Goal: Task Accomplishment & Management: Manage account settings

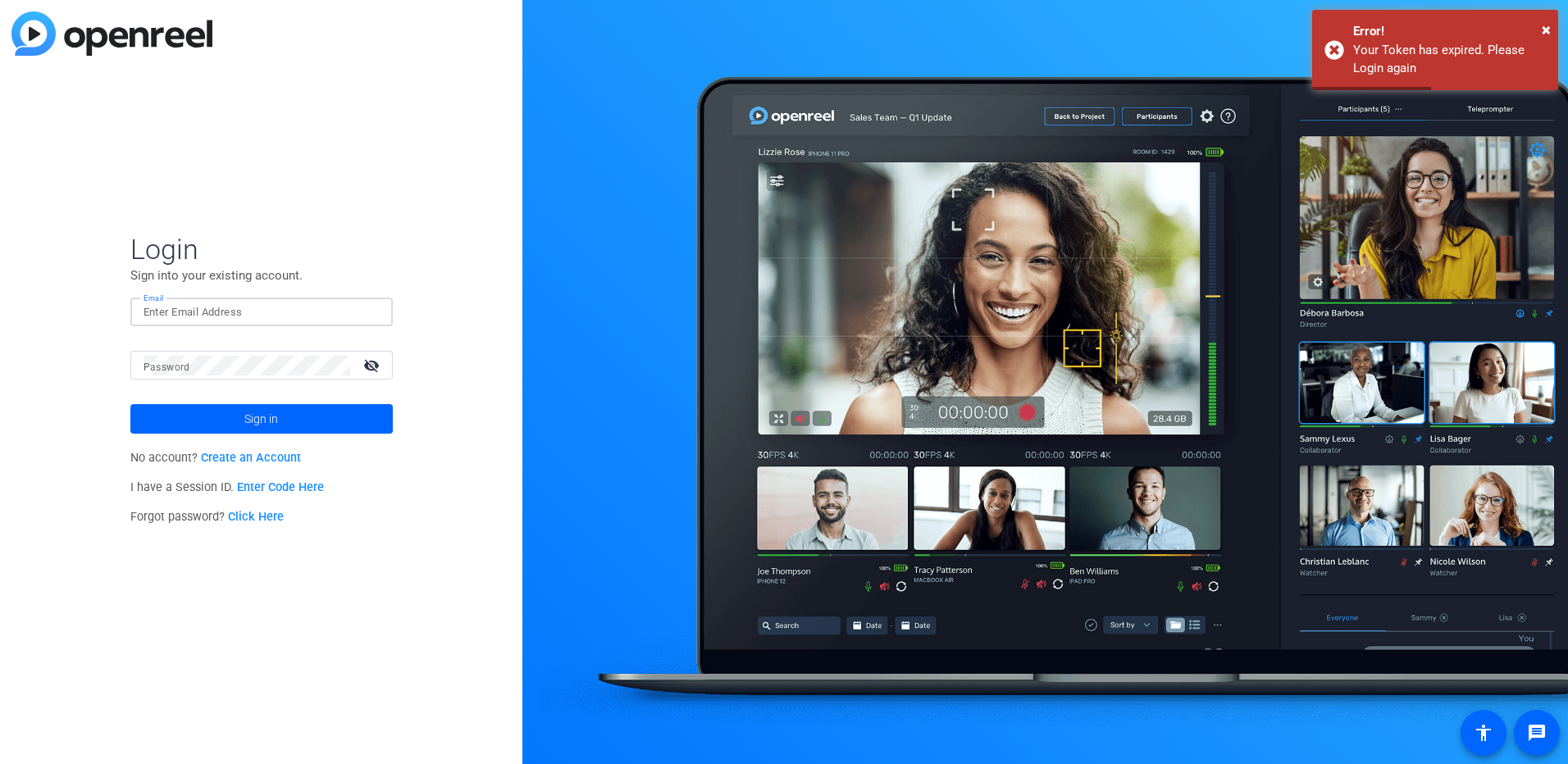
click at [279, 309] on input "Email" at bounding box center [261, 312] width 236 height 20
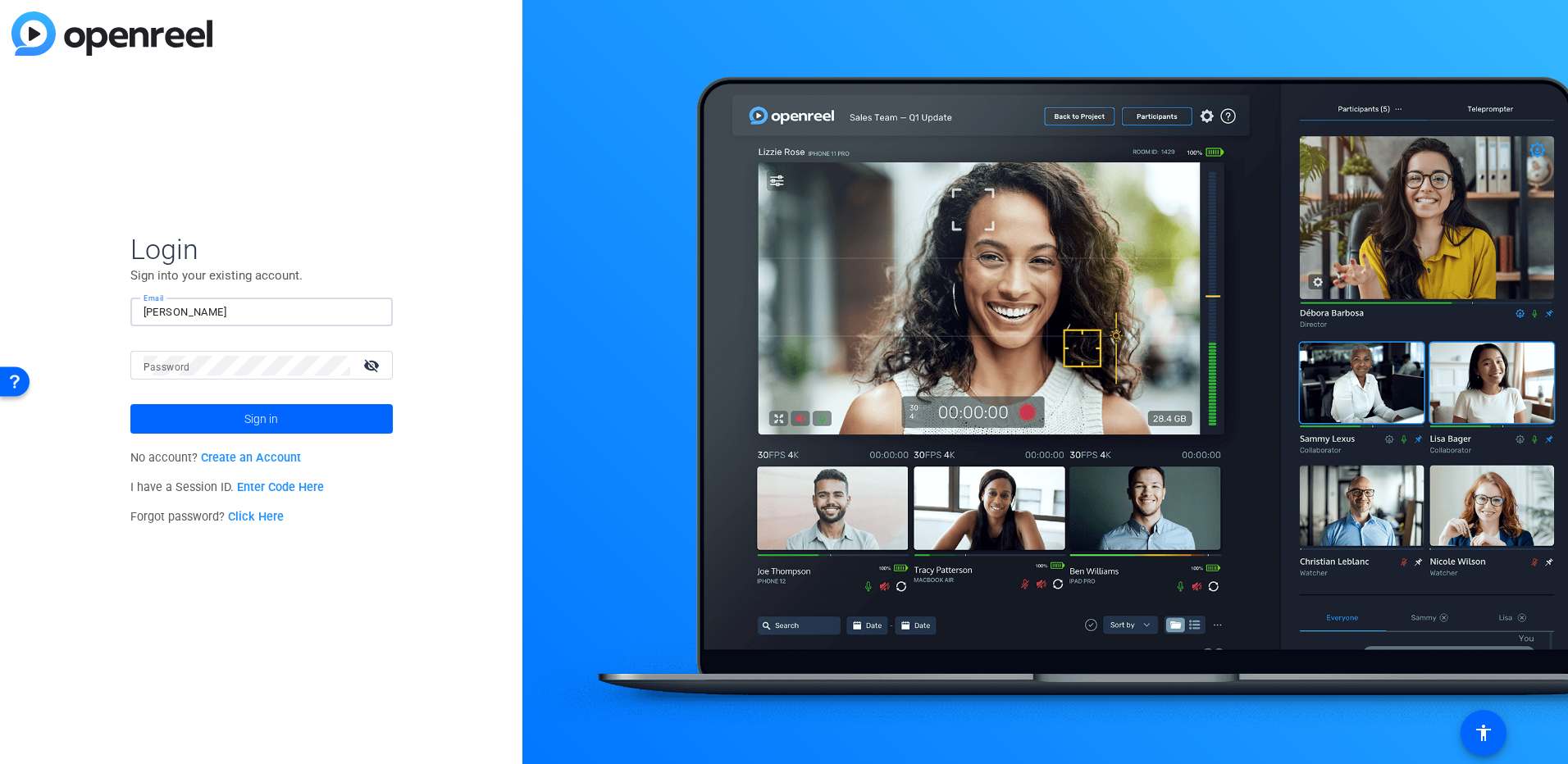
click at [131, 404] on button "Sign in" at bounding box center [261, 419] width 262 height 29
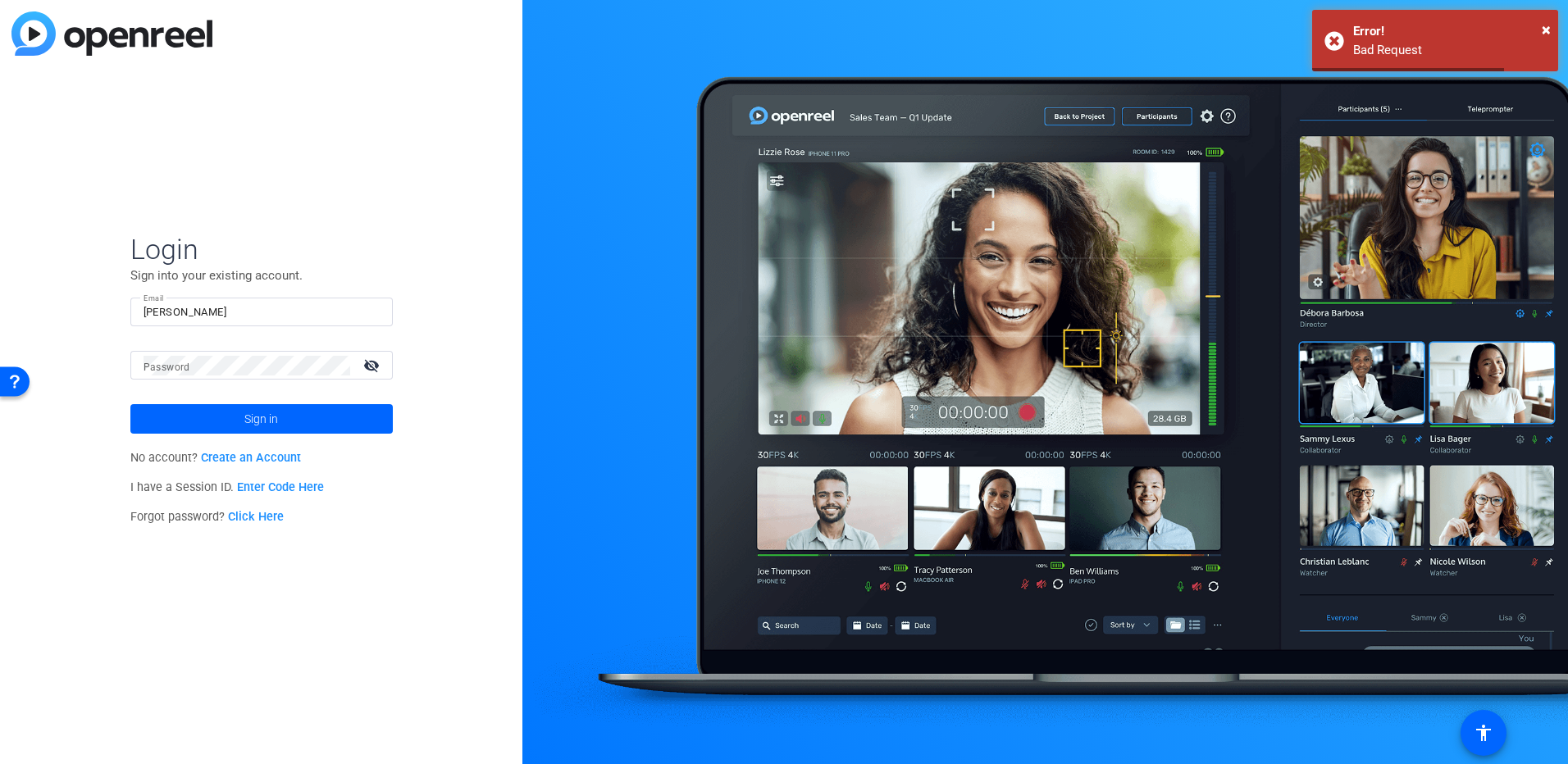
click at [374, 293] on form "Login Sign into your existing account. Email [PERSON_NAME] Password visibility_…" at bounding box center [261, 333] width 262 height 202
click at [302, 310] on input "[PERSON_NAME]" at bounding box center [261, 312] width 236 height 20
type input "[PERSON_NAME][EMAIL_ADDRESS][PERSON_NAME][DOMAIN_NAME]"
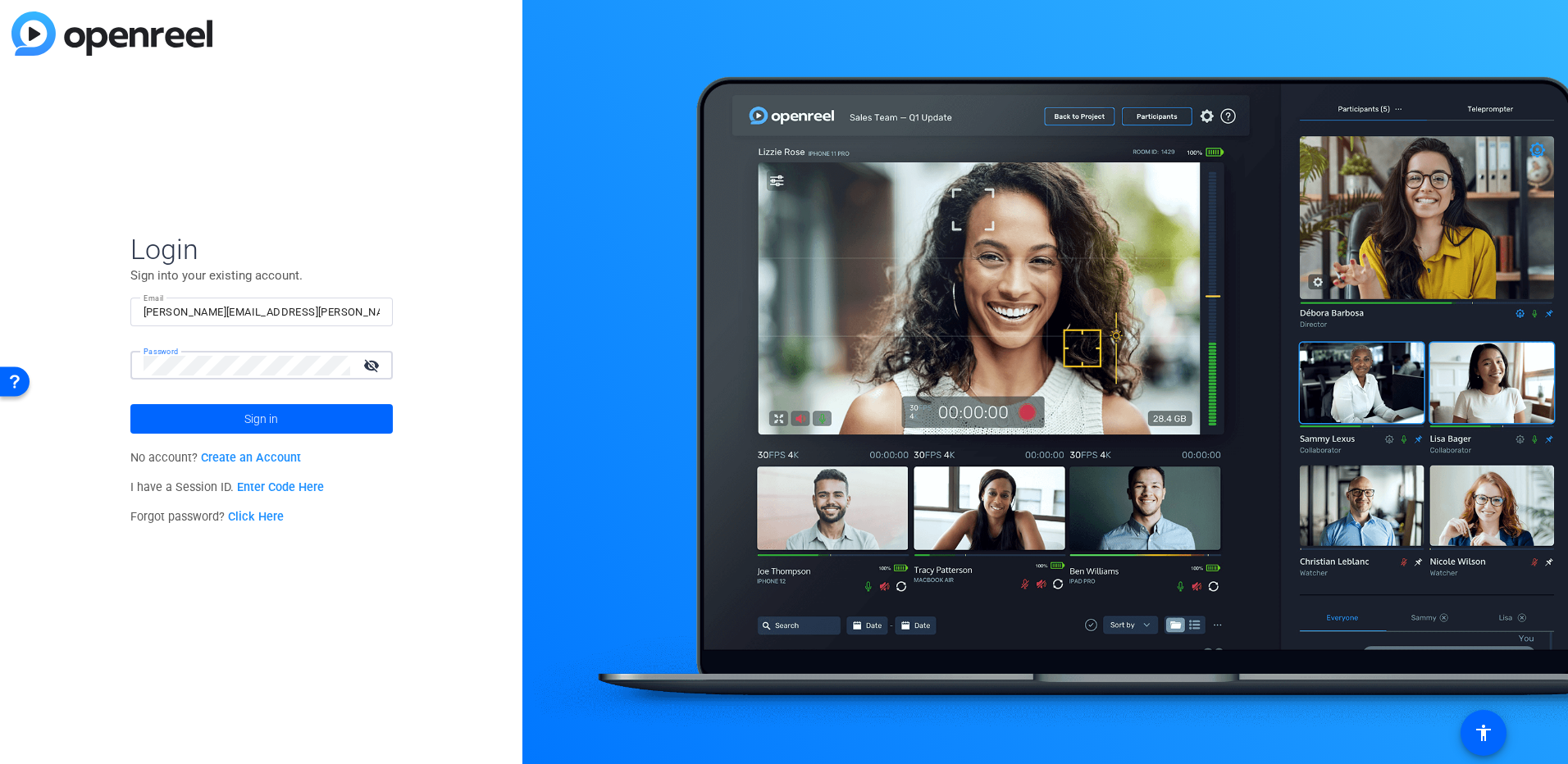
click at [131, 404] on button "Sign in" at bounding box center [261, 419] width 262 height 29
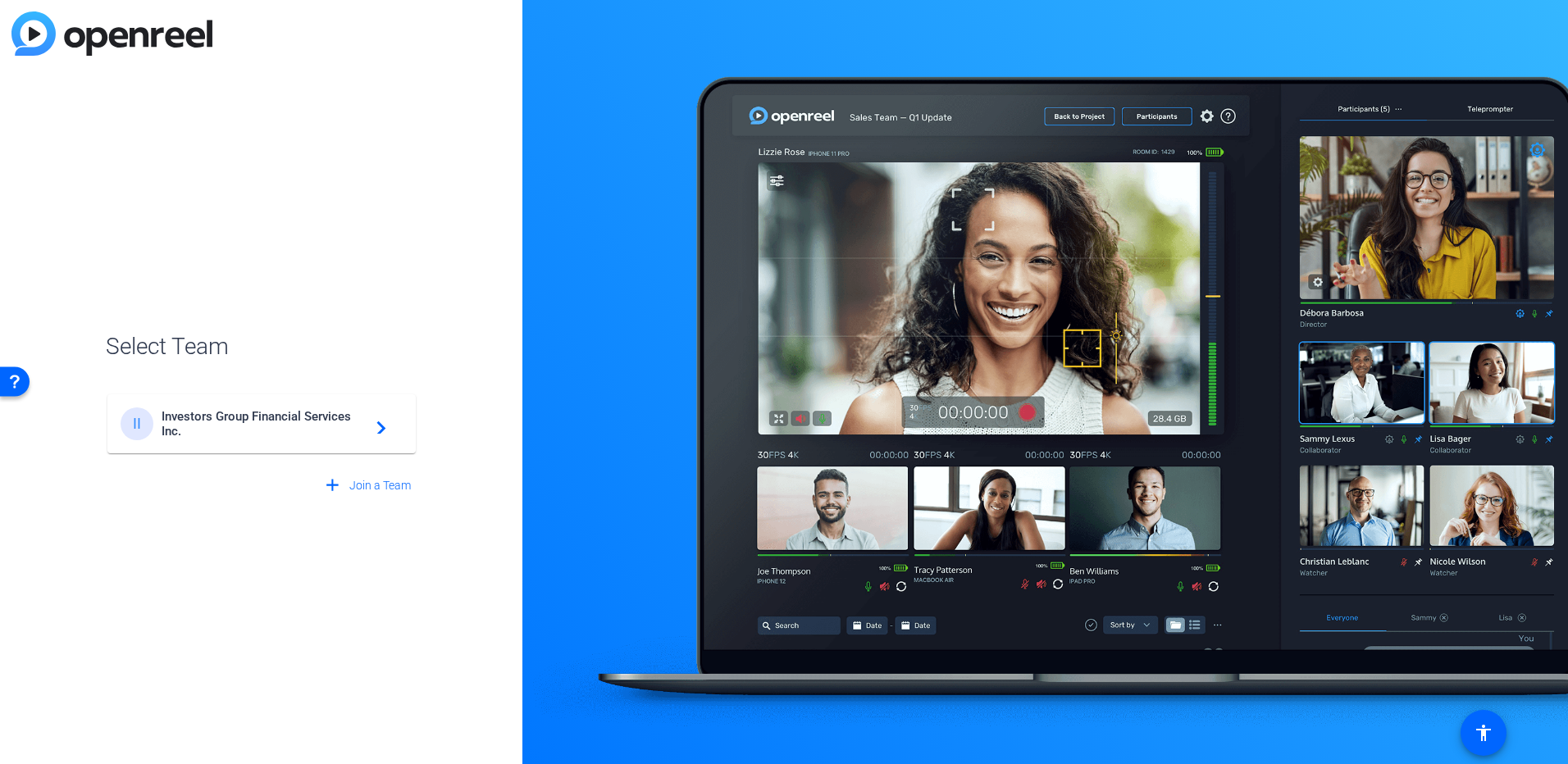
click at [346, 417] on span "Investors Group Financial Services Inc." at bounding box center [264, 424] width 205 height 29
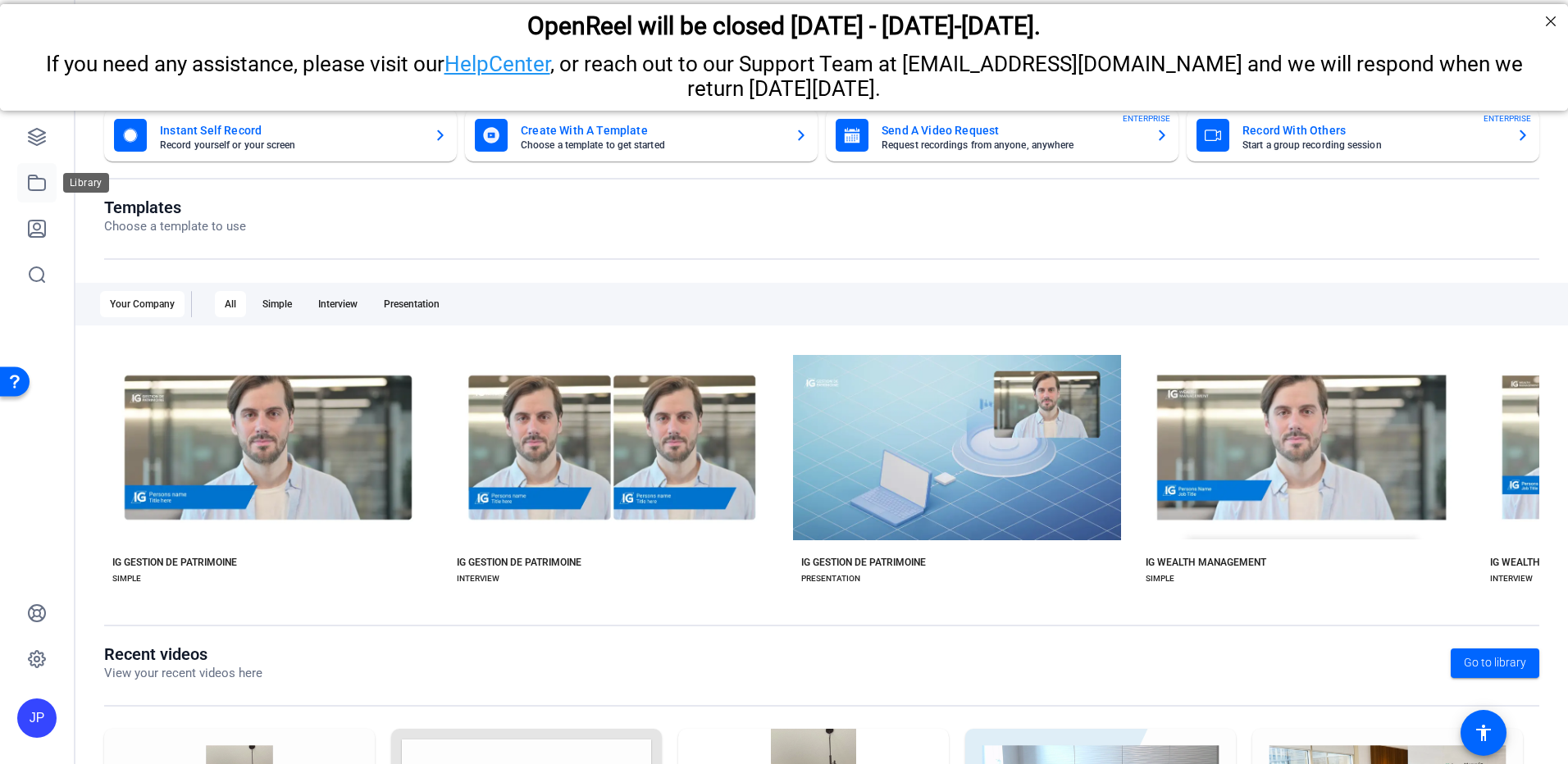
click at [46, 186] on icon at bounding box center [36, 182] width 20 height 20
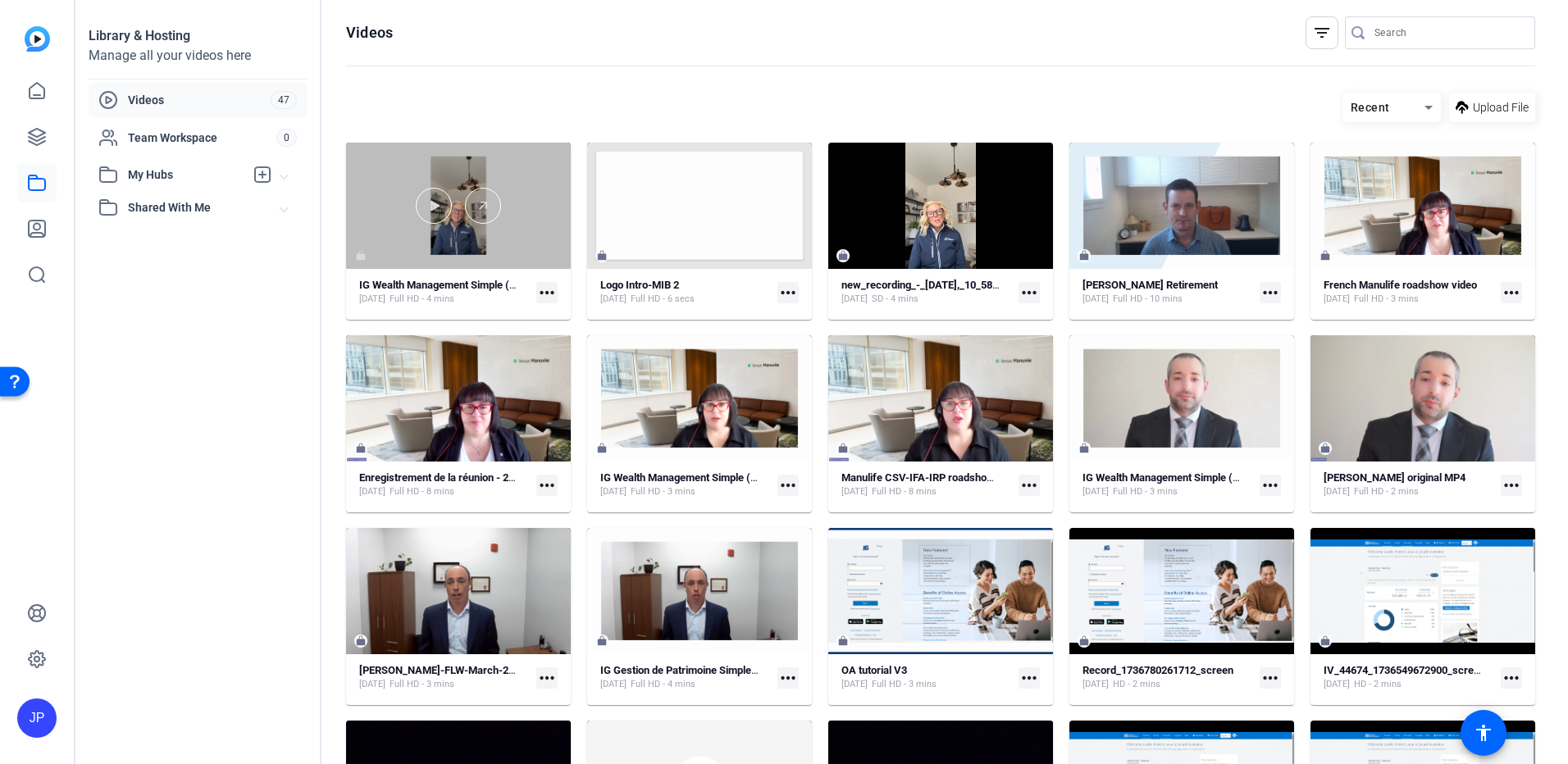
click at [518, 227] on div at bounding box center [457, 205] width 224 height 126
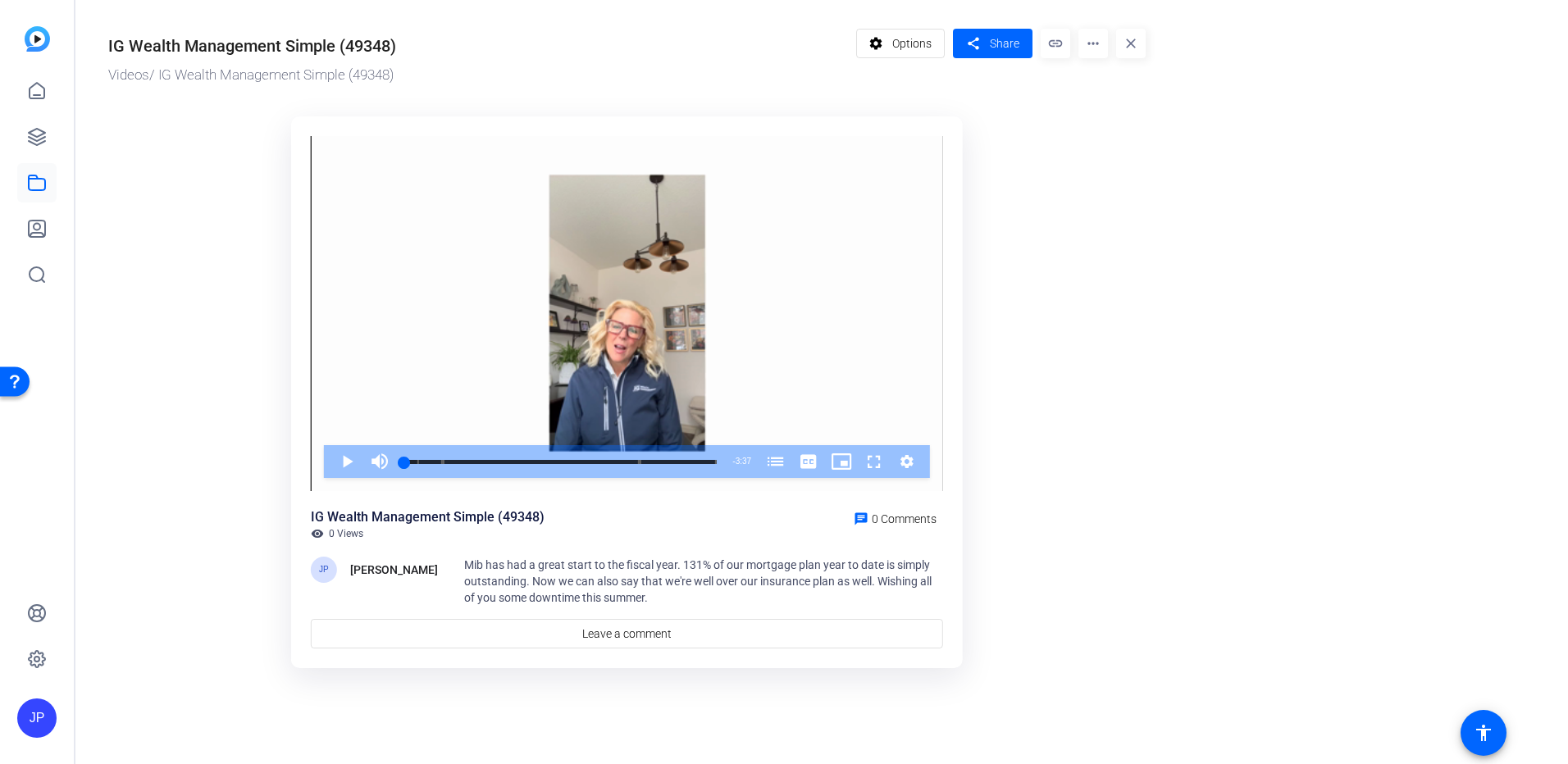
click at [36, 46] on img at bounding box center [38, 40] width 26 height 26
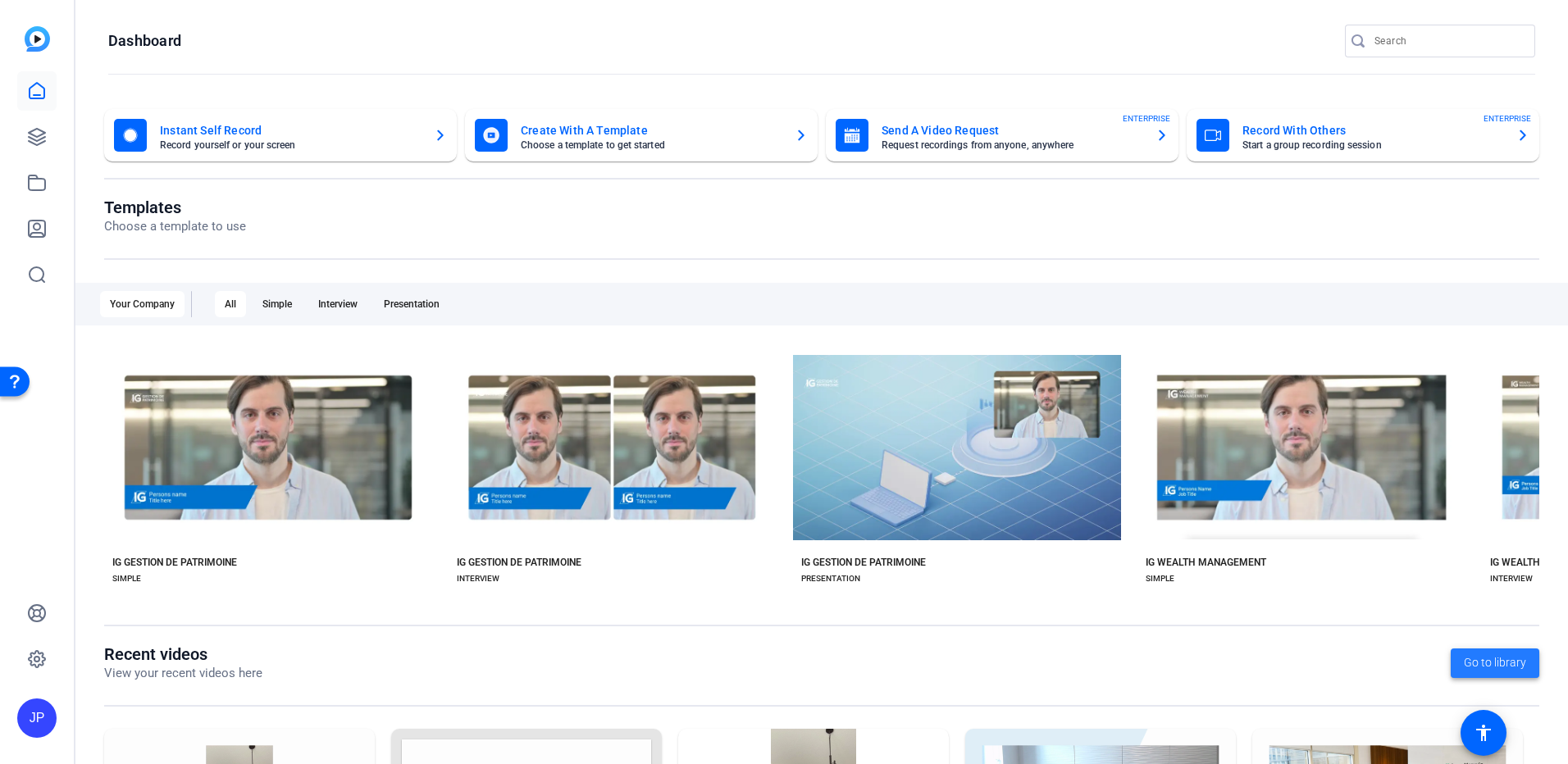
click at [1504, 663] on span "Go to library" at bounding box center [1494, 663] width 62 height 17
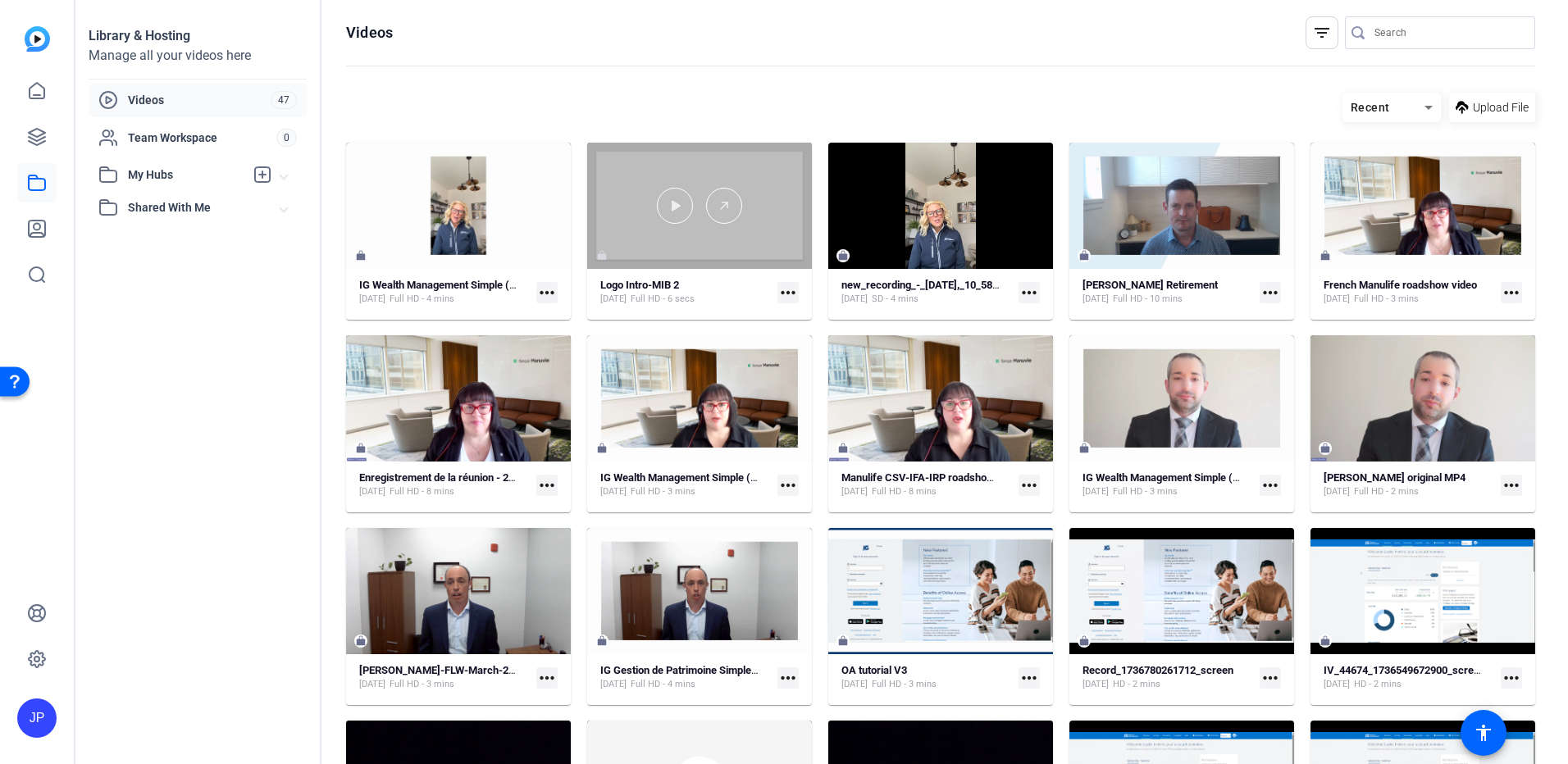
click at [691, 244] on div at bounding box center [699, 205] width 224 height 126
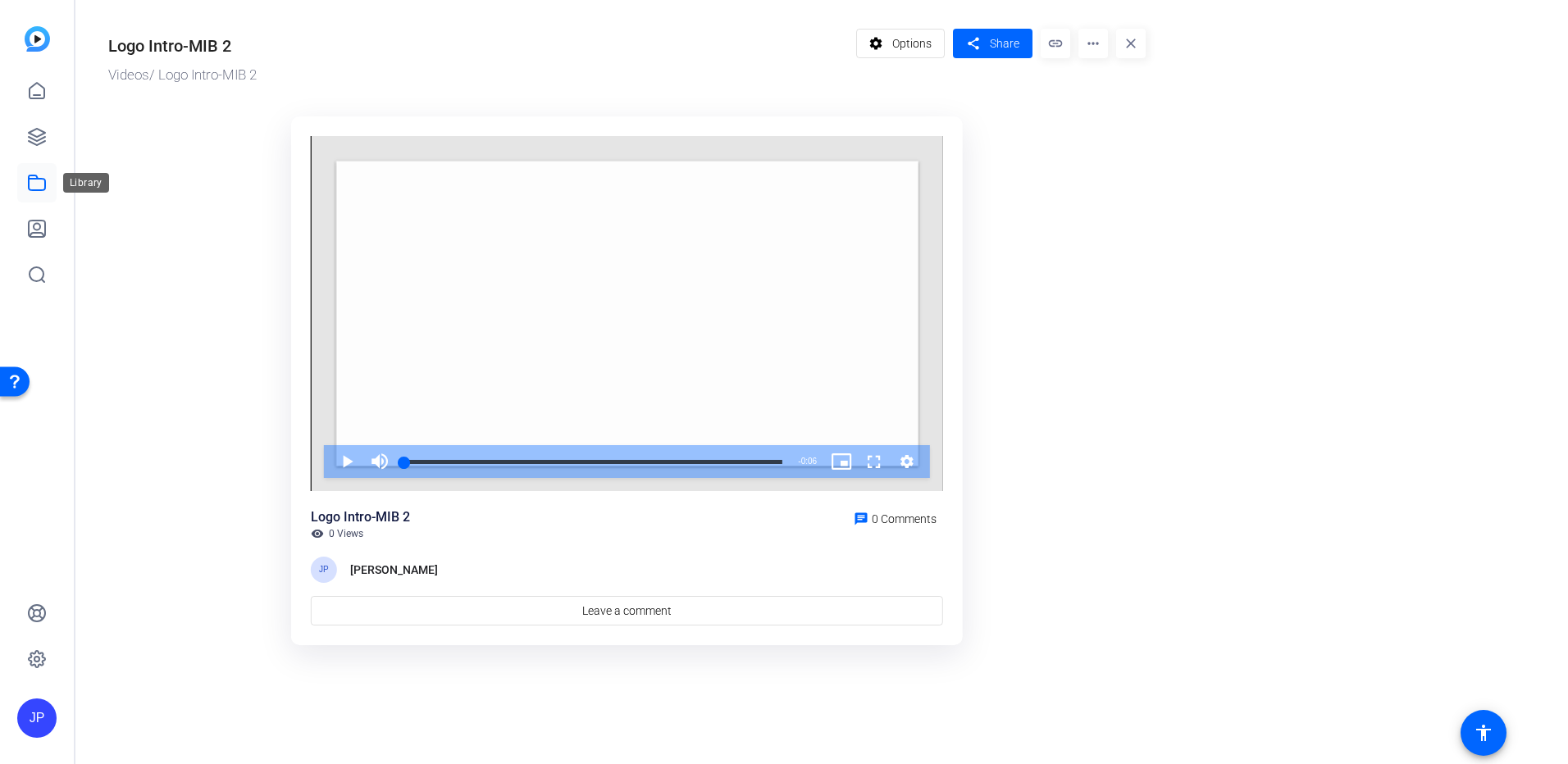
click at [45, 186] on icon at bounding box center [36, 182] width 16 height 15
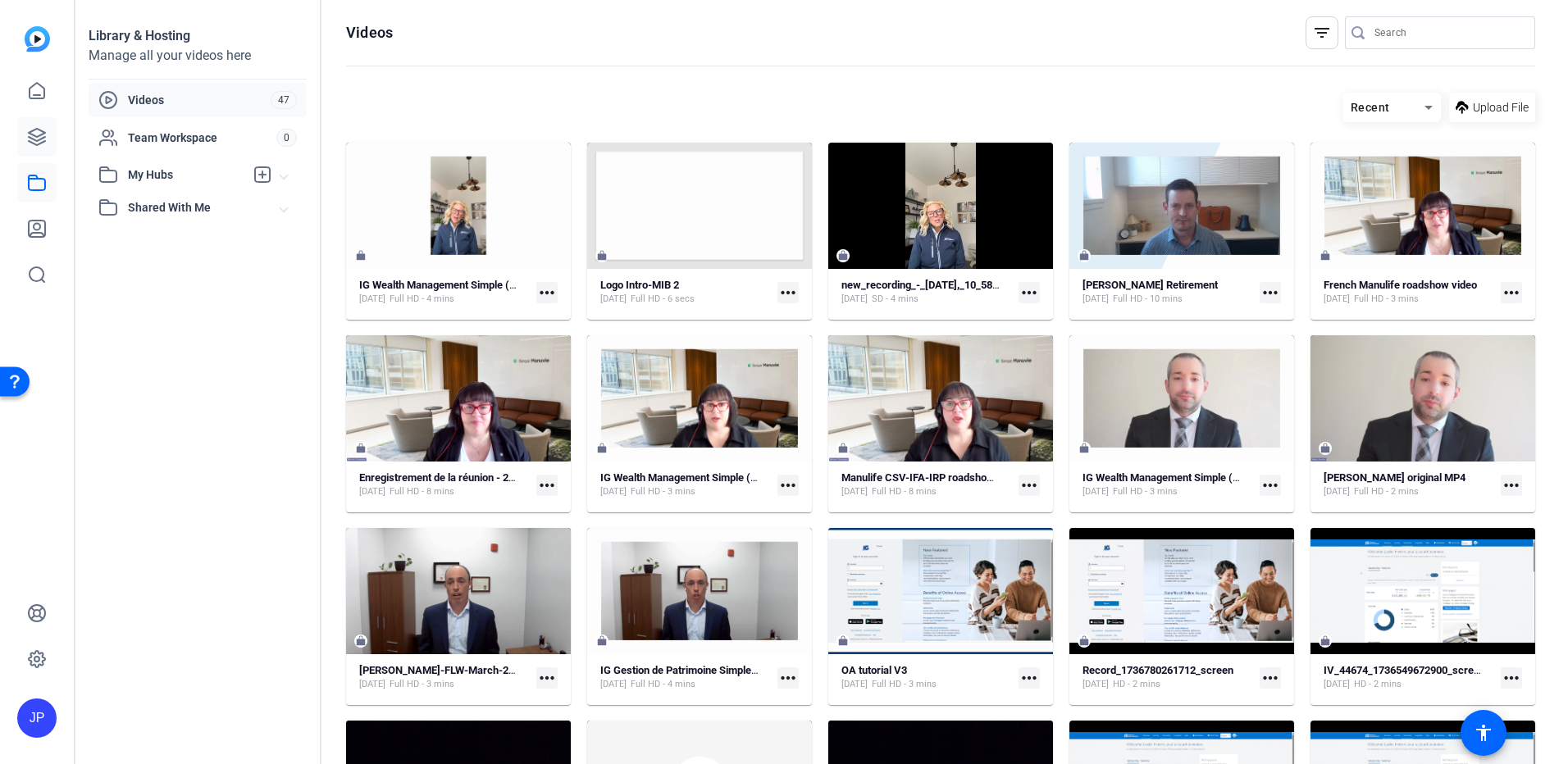
click at [46, 120] on link at bounding box center [37, 137] width 40 height 40
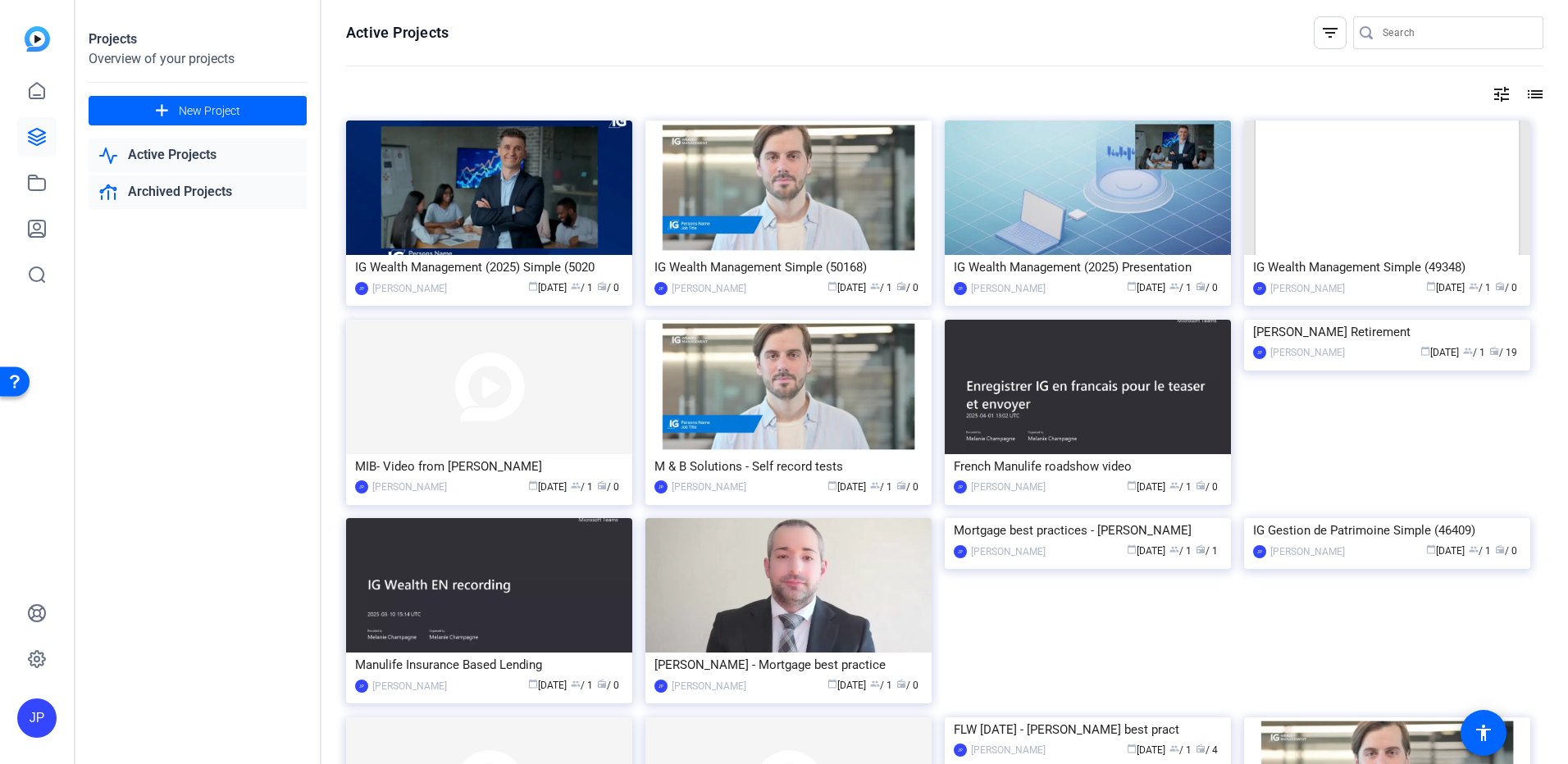
click at [175, 194] on link "Archived Projects" at bounding box center [198, 192] width 218 height 34
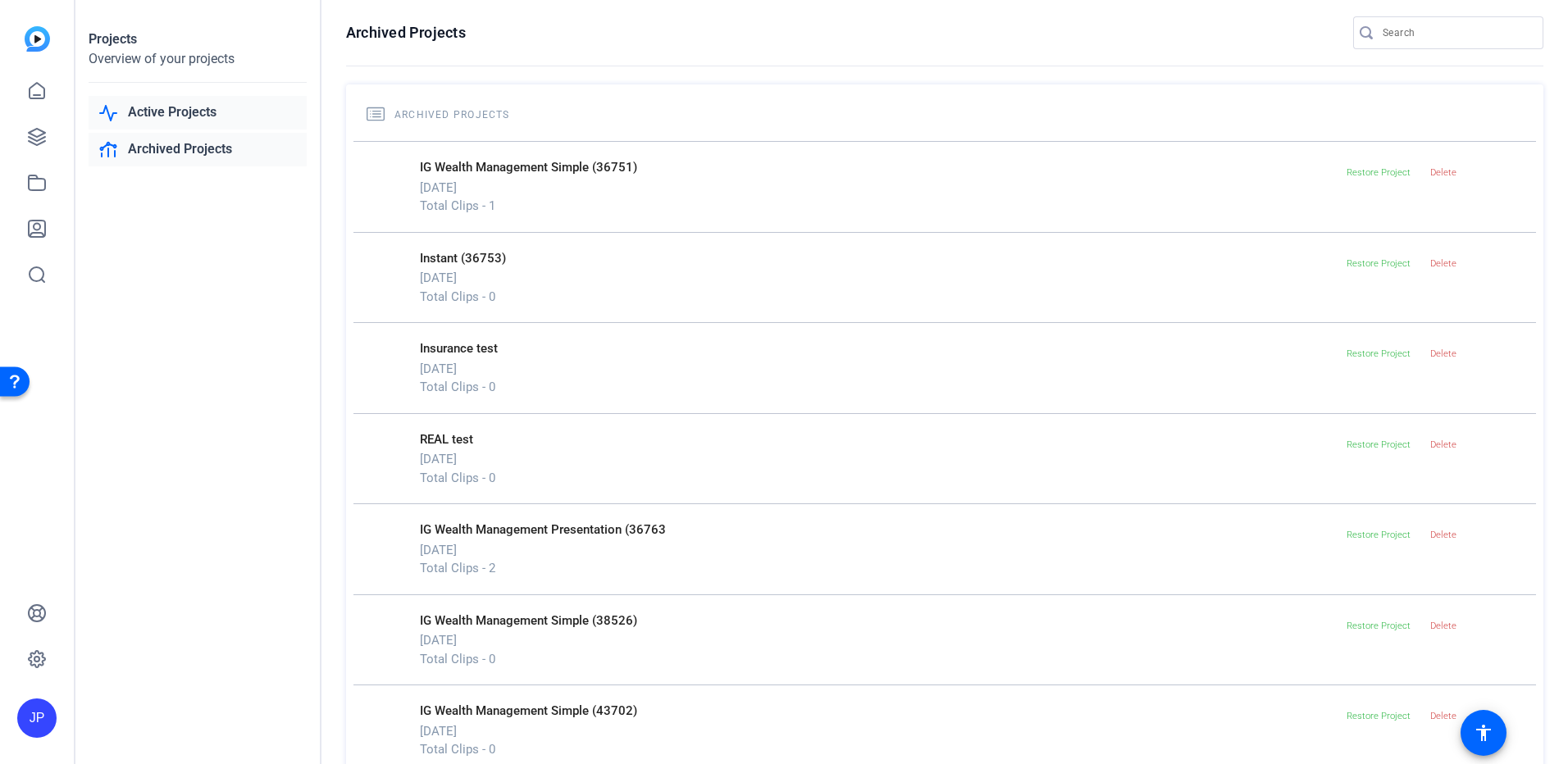
click at [167, 123] on link "Active Projects" at bounding box center [198, 113] width 218 height 34
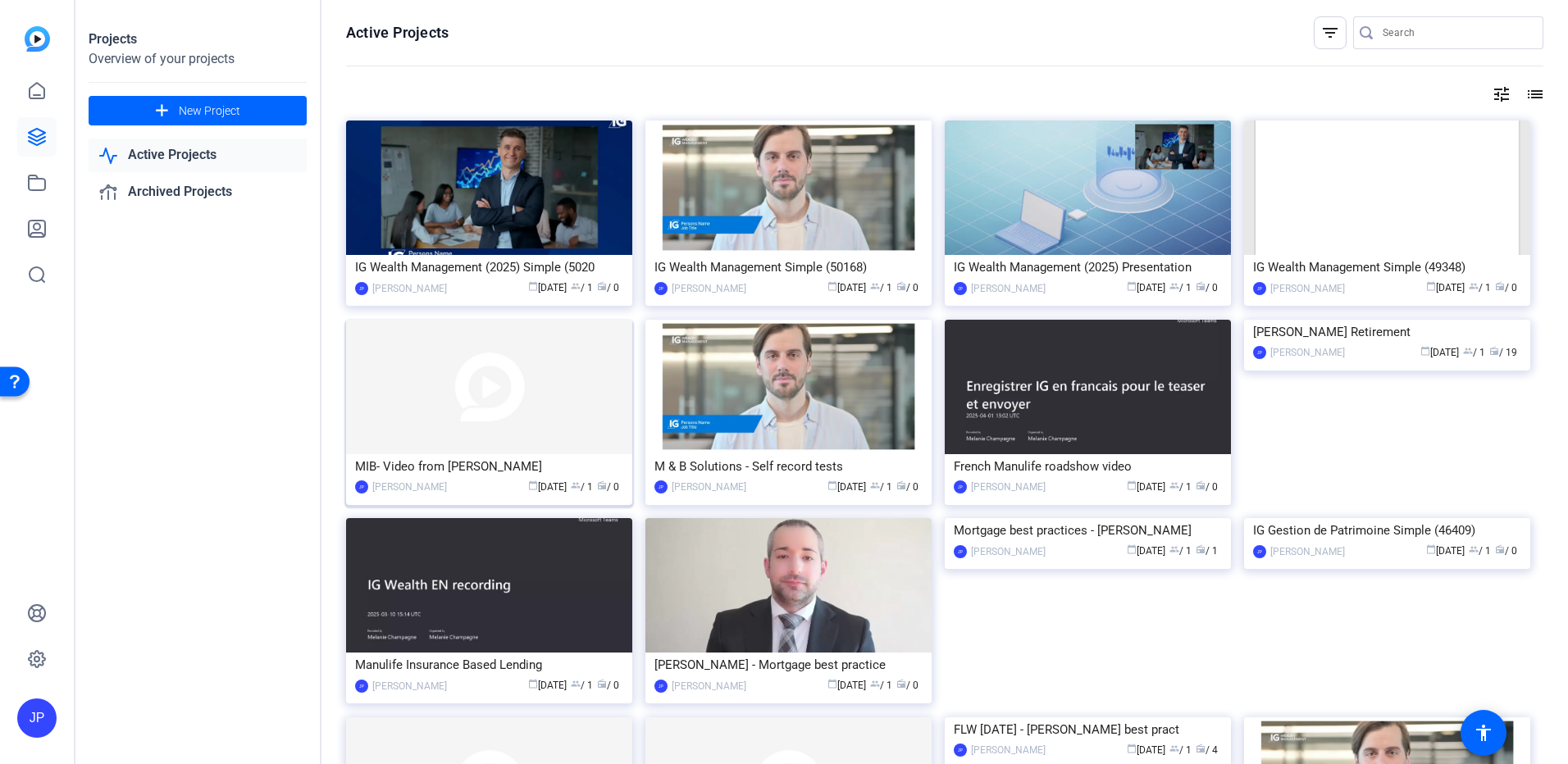
click at [480, 409] on img at bounding box center [488, 387] width 286 height 134
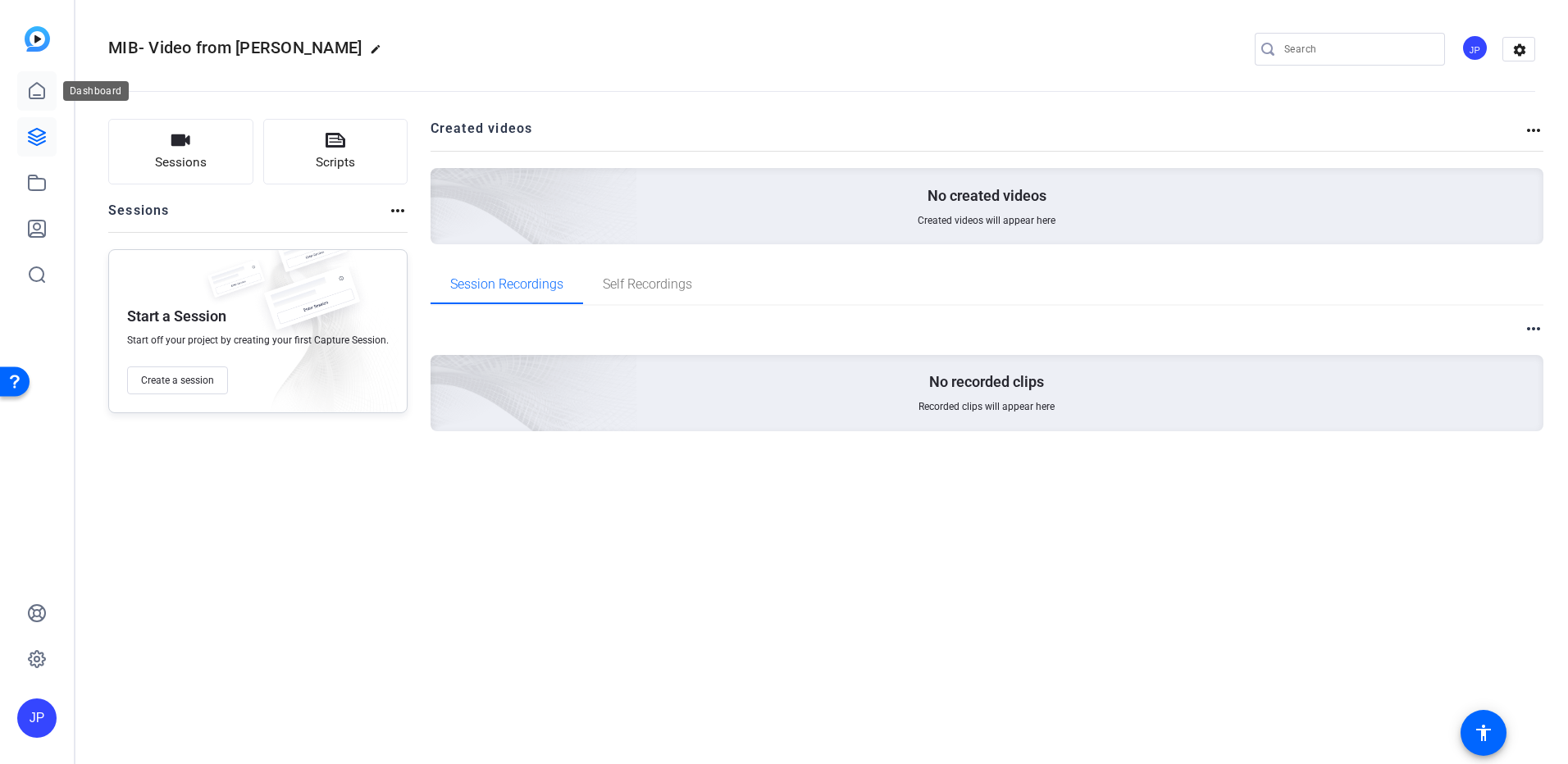
click at [45, 94] on icon at bounding box center [36, 90] width 15 height 15
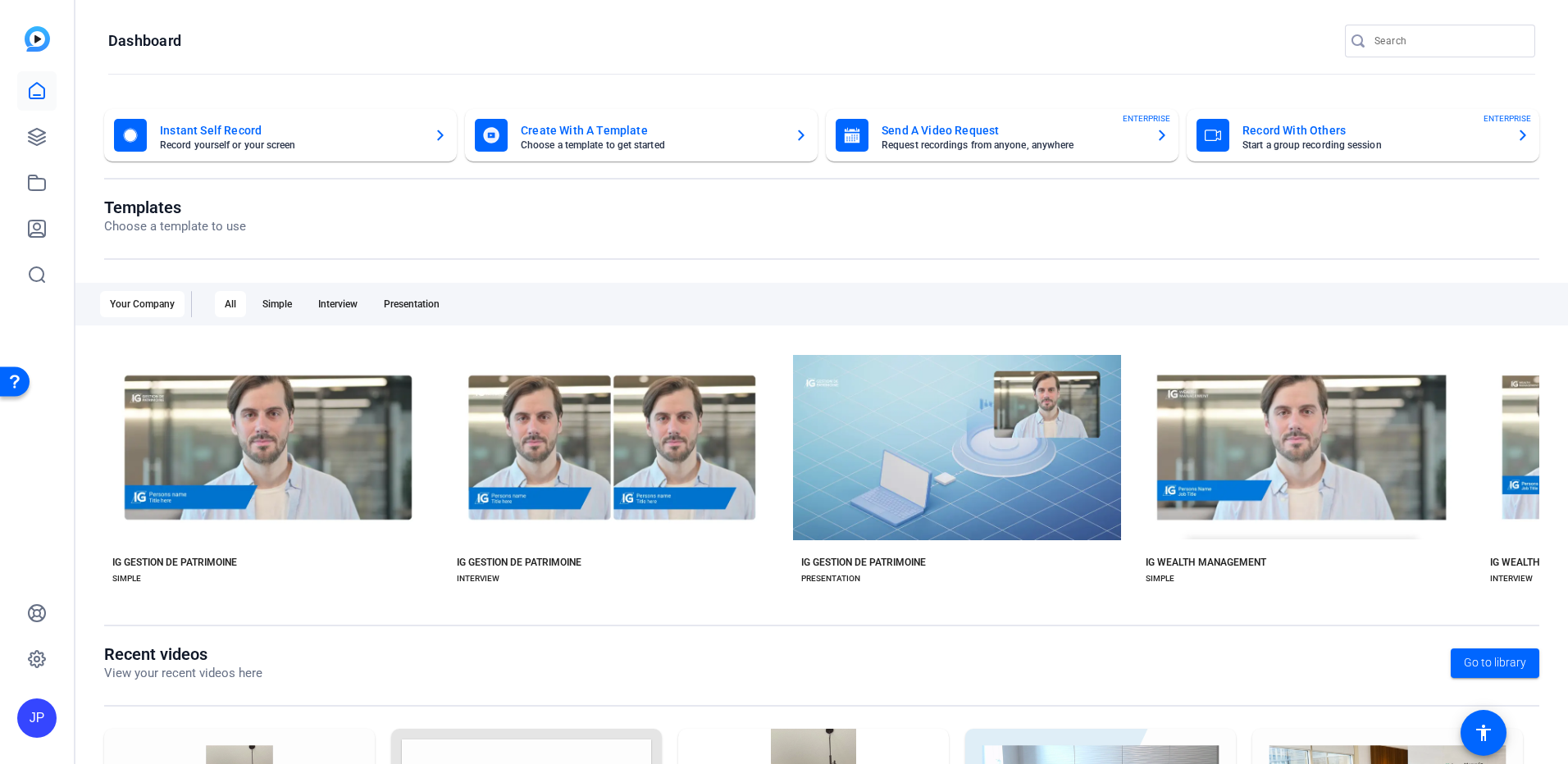
click at [33, 718] on div "JP" at bounding box center [37, 718] width 40 height 40
click at [221, 680] on mat-icon "logout" at bounding box center [217, 677] width 20 height 20
